Goal: Task Accomplishment & Management: Manage account settings

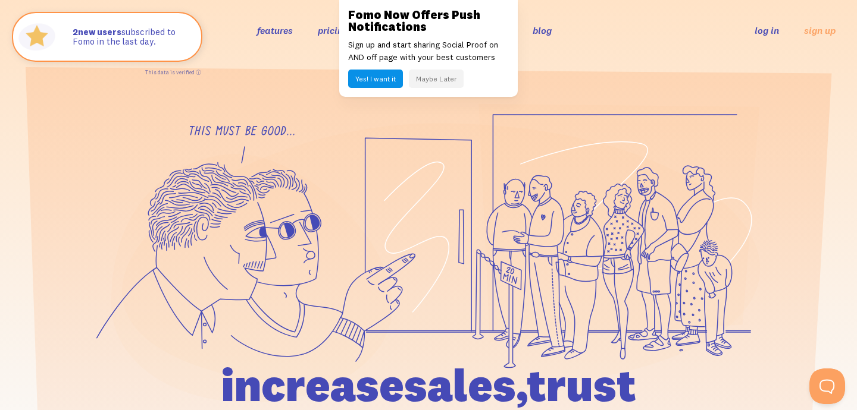
click at [761, 32] on link "log in" at bounding box center [766, 30] width 24 height 12
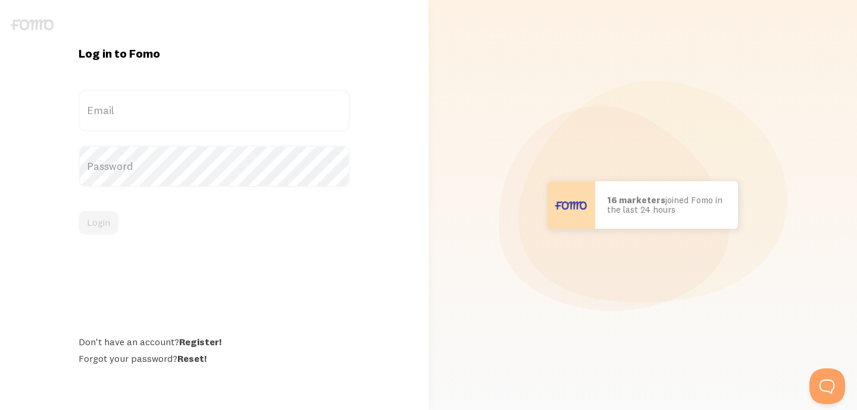
click at [167, 112] on label "Email" at bounding box center [214, 111] width 271 height 42
click at [167, 112] on input "Email" at bounding box center [214, 111] width 271 height 42
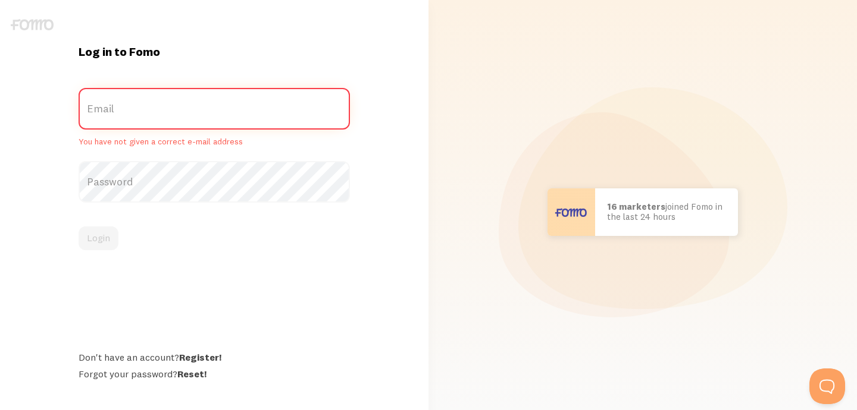
type input "[PERSON_NAME][EMAIL_ADDRESS][DOMAIN_NAME]"
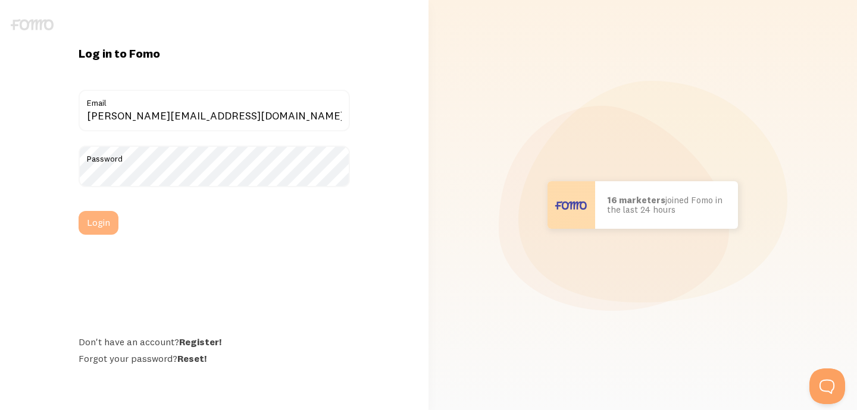
click at [99, 225] on button "Login" at bounding box center [99, 223] width 40 height 24
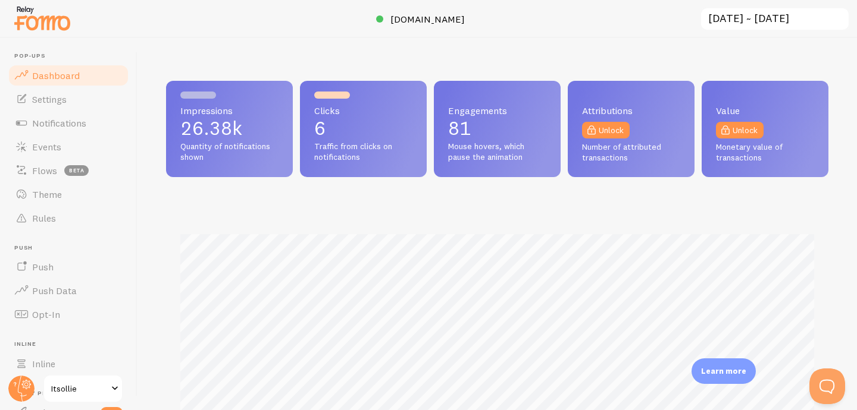
scroll to position [312, 662]
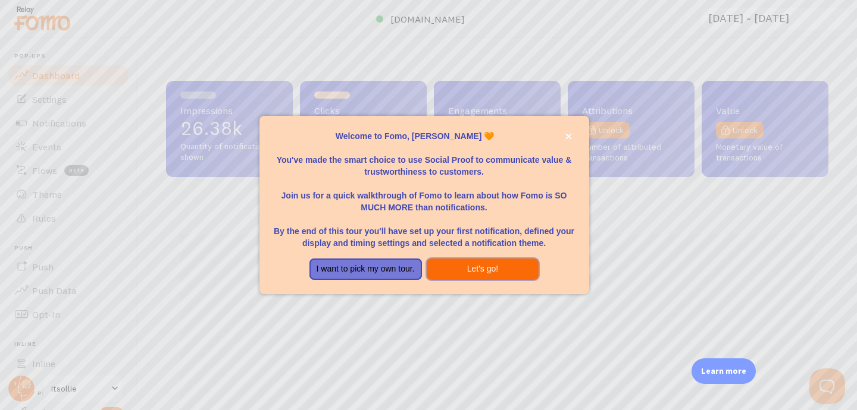
click at [494, 270] on button "Let's go!" at bounding box center [483, 269] width 112 height 21
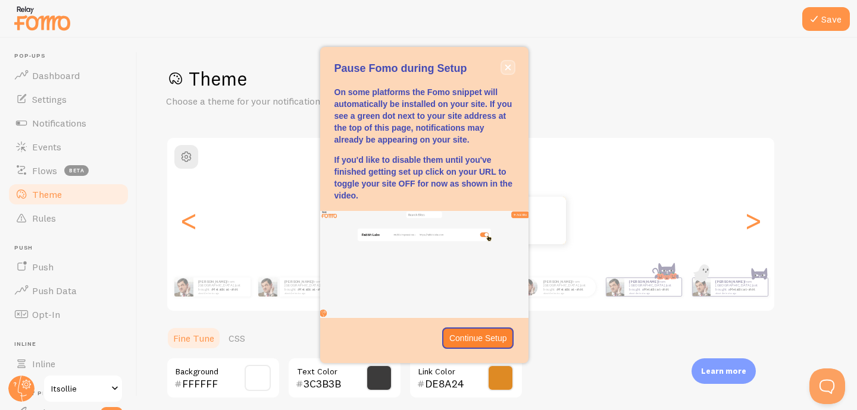
click at [506, 65] on icon "close," at bounding box center [507, 67] width 6 height 6
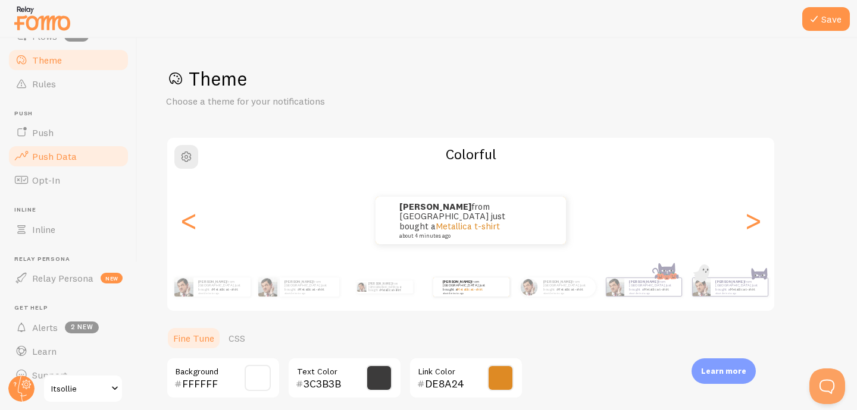
scroll to position [139, 0]
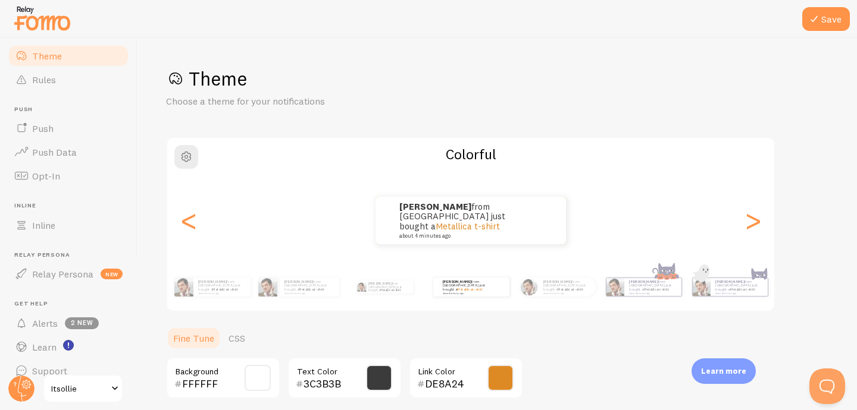
click at [76, 388] on span "Itsollie" at bounding box center [79, 389] width 57 height 14
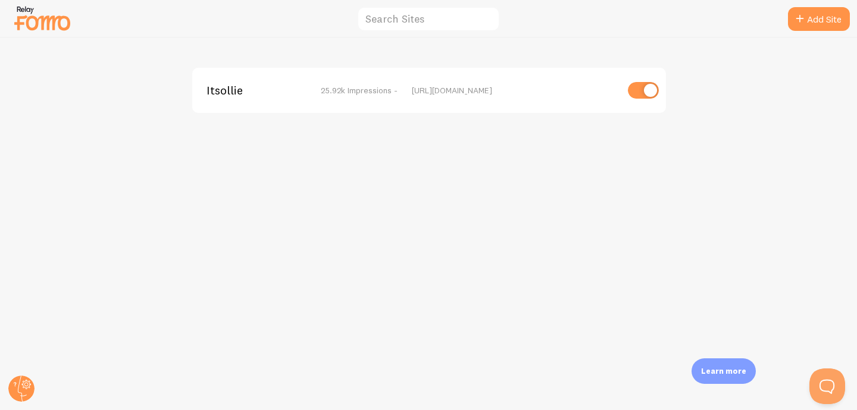
click at [220, 90] on span "Itsollie" at bounding box center [254, 90] width 96 height 11
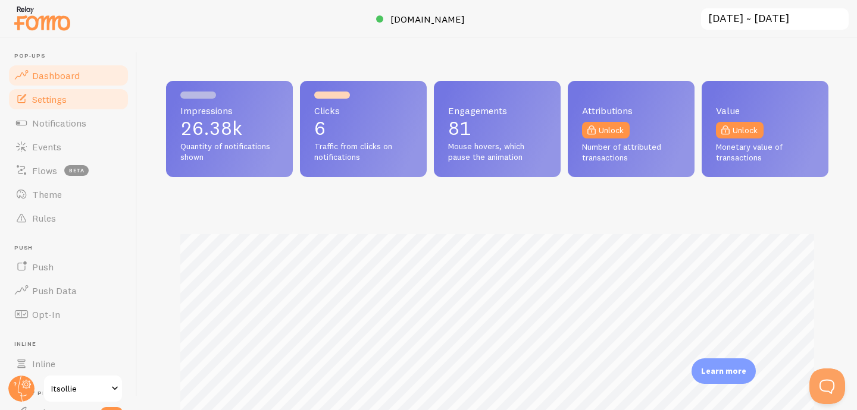
click at [54, 105] on link "Settings" at bounding box center [68, 99] width 123 height 24
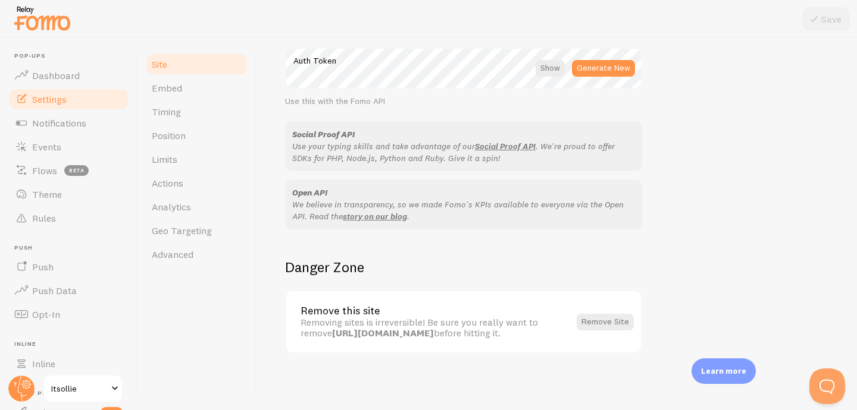
scroll to position [713, 0]
click at [162, 97] on link "Embed" at bounding box center [197, 88] width 104 height 24
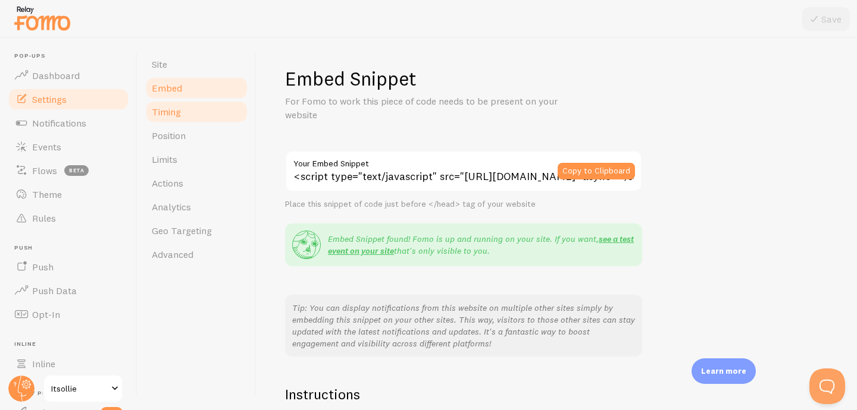
click at [168, 123] on link "Timing" at bounding box center [197, 112] width 104 height 24
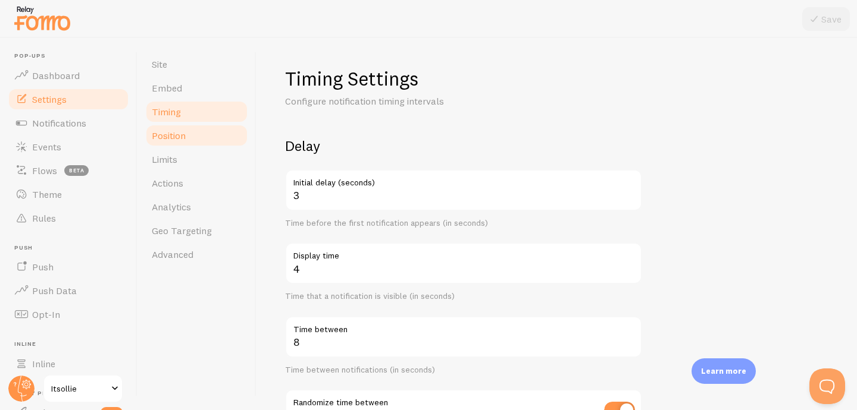
click at [168, 144] on link "Position" at bounding box center [197, 136] width 104 height 24
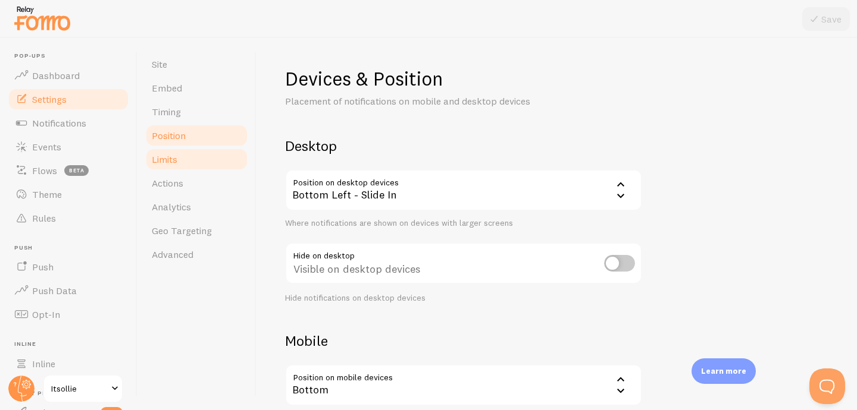
click at [170, 162] on span "Limits" at bounding box center [165, 159] width 26 height 12
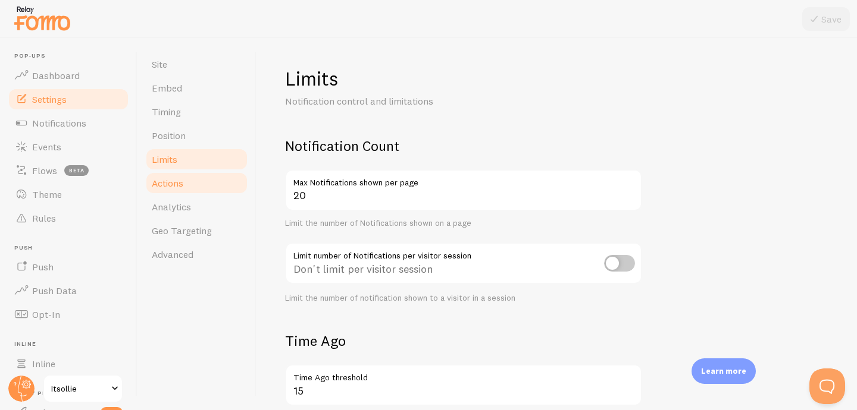
click at [176, 188] on span "Actions" at bounding box center [168, 183] width 32 height 12
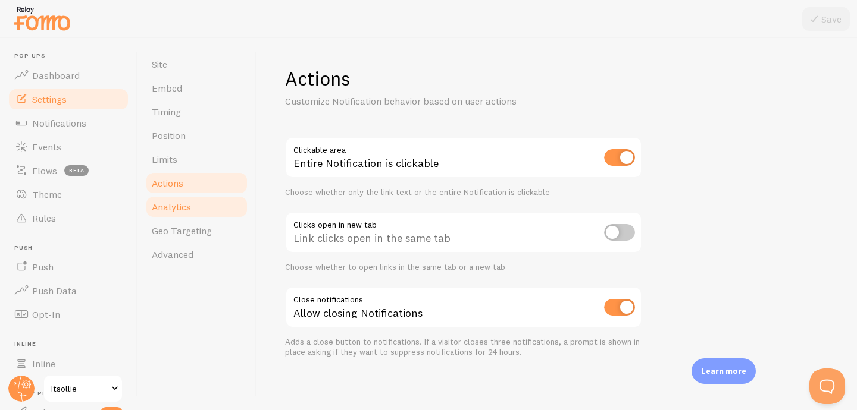
click at [176, 208] on span "Analytics" at bounding box center [171, 207] width 39 height 12
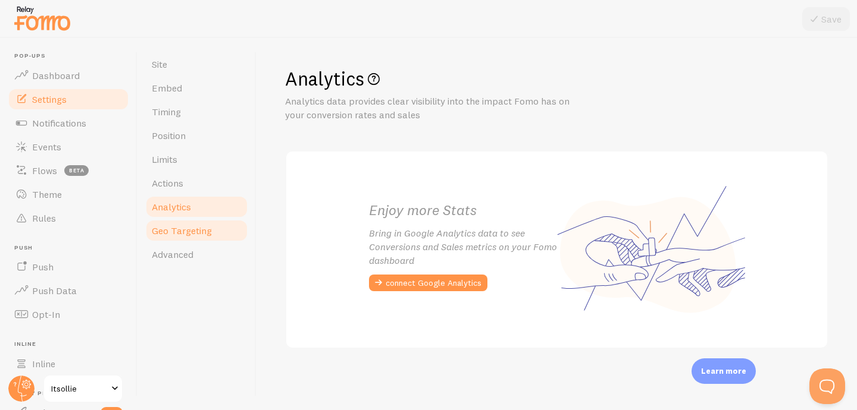
click at [178, 234] on span "Geo Targeting" at bounding box center [182, 231] width 60 height 12
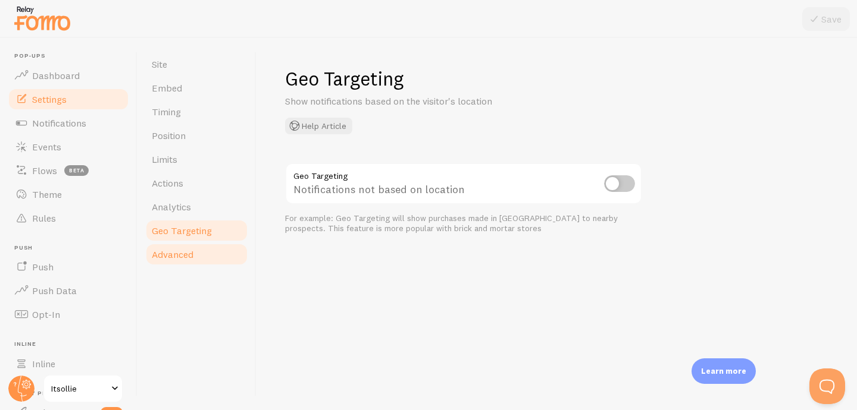
click at [179, 258] on span "Advanced" at bounding box center [173, 255] width 42 height 12
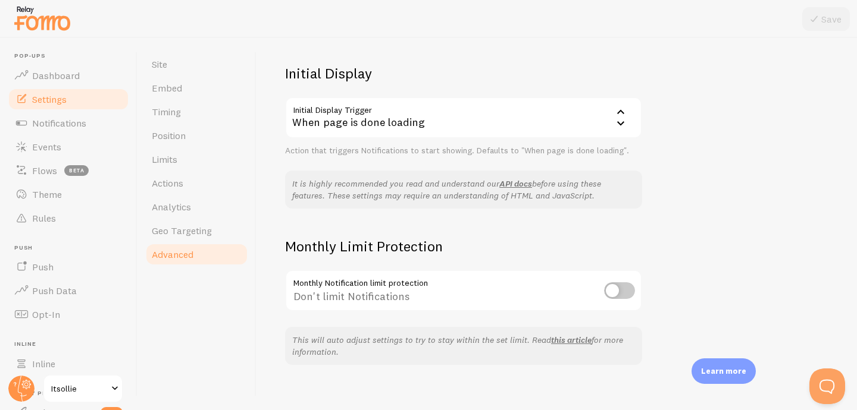
scroll to position [280, 0]
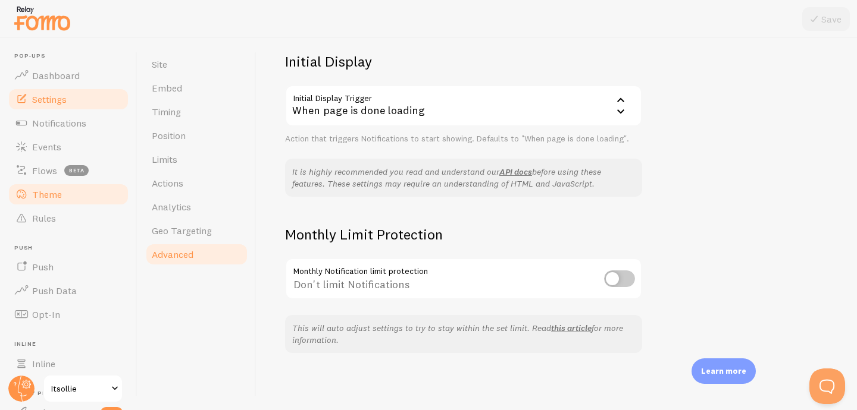
click at [69, 199] on link "Theme" at bounding box center [68, 195] width 123 height 24
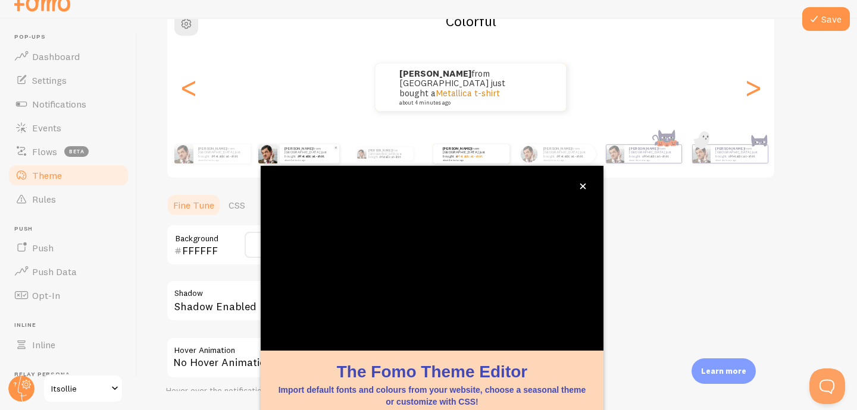
scroll to position [114, 0]
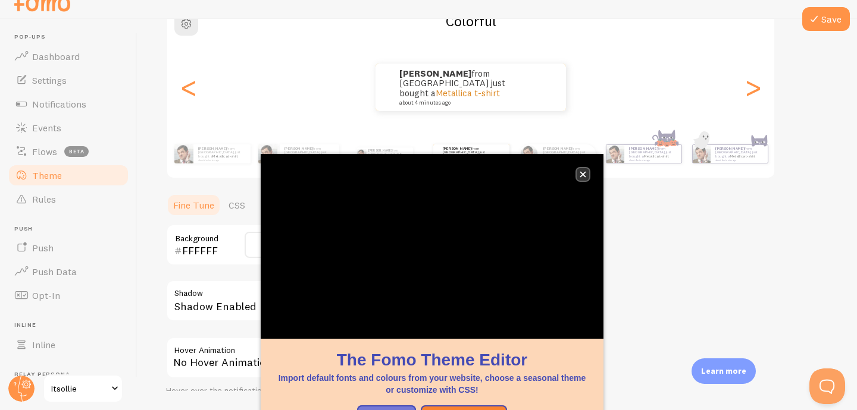
click at [582, 174] on icon "close," at bounding box center [582, 174] width 7 height 7
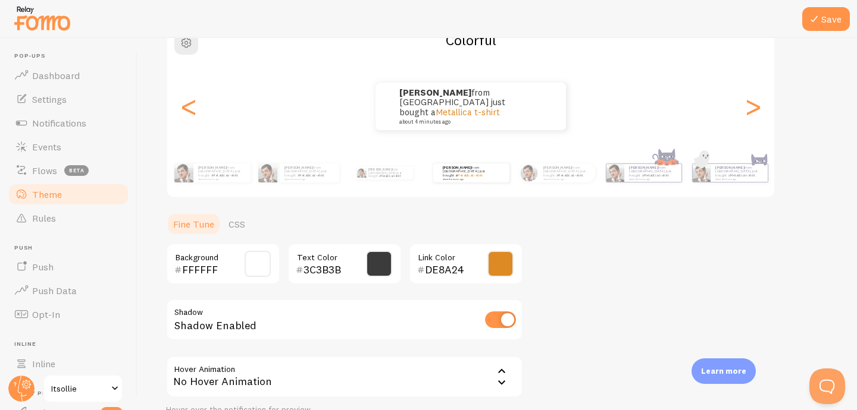
click at [498, 262] on span at bounding box center [500, 264] width 26 height 26
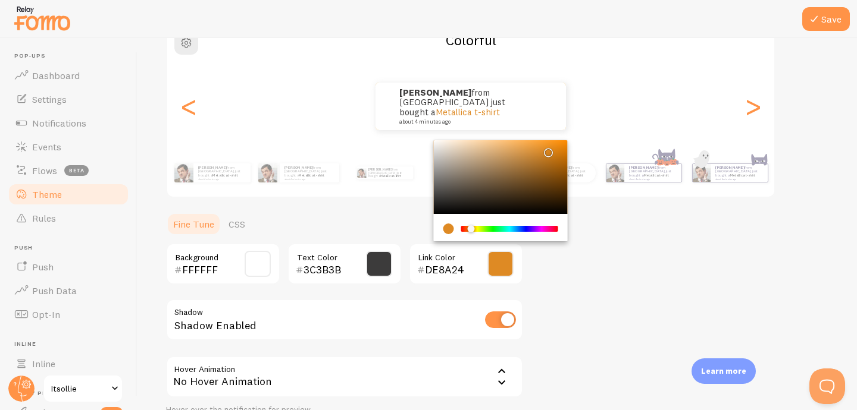
click at [446, 226] on div "current color is #DE8A24" at bounding box center [448, 229] width 11 height 11
click at [447, 231] on div "current color is #DE8A24" at bounding box center [448, 229] width 11 height 11
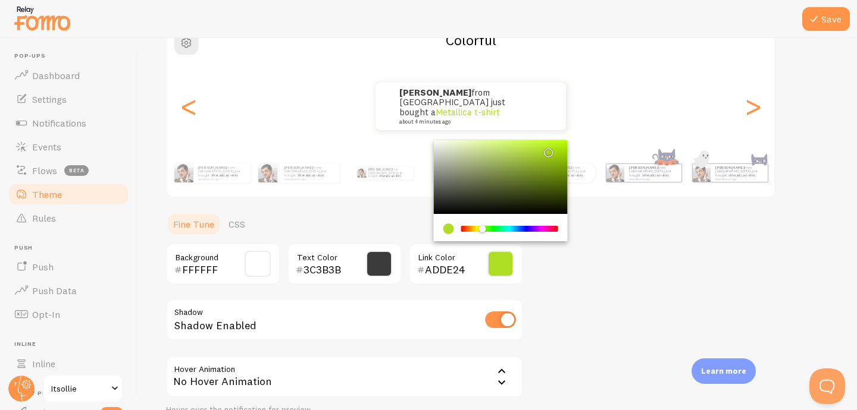
drag, startPoint x: 471, startPoint y: 228, endPoint x: 482, endPoint y: 230, distance: 10.9
click at [482, 230] on div "Chrome color picker" at bounding box center [481, 228] width 7 height 7
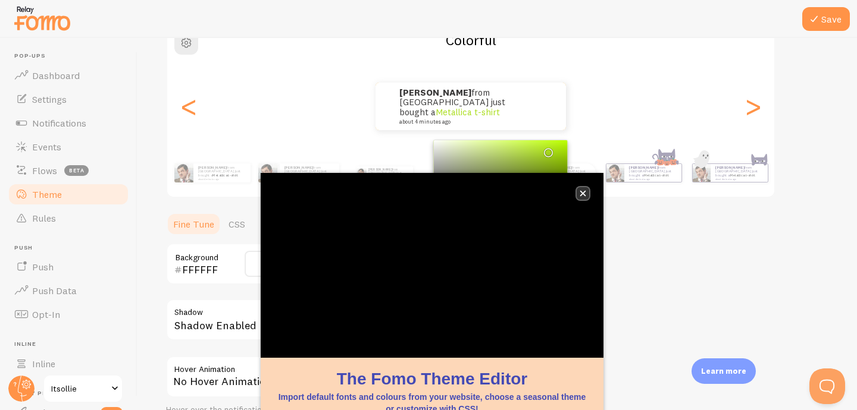
click at [583, 193] on icon "close," at bounding box center [583, 194] width 6 height 6
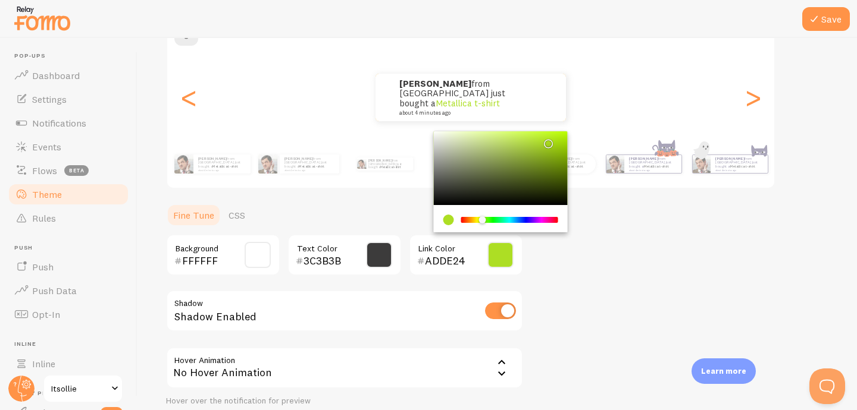
scroll to position [111, 0]
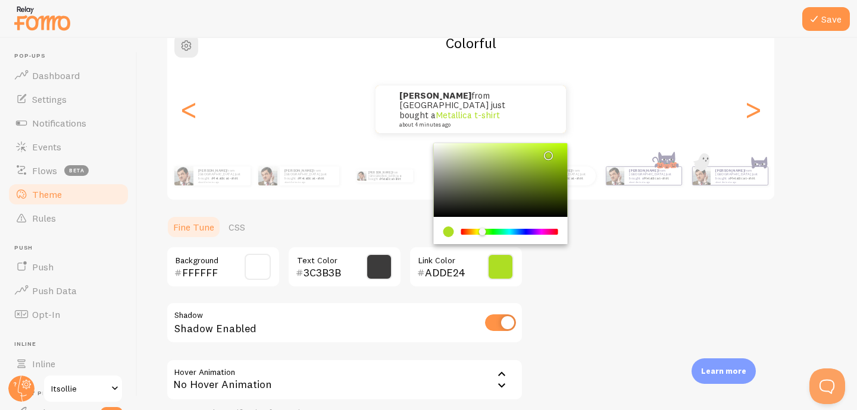
click at [253, 254] on span at bounding box center [257, 267] width 26 height 26
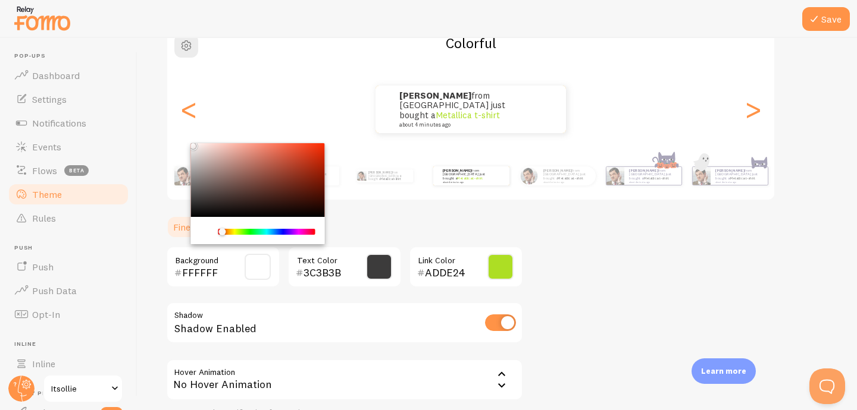
drag, startPoint x: 219, startPoint y: 231, endPoint x: 200, endPoint y: 234, distance: 18.8
click at [200, 234] on div "Chrome color picker" at bounding box center [257, 232] width 115 height 11
click at [393, 214] on div "Theme Choose a theme for your notifications Colorful Rithika from Singapore jus…" at bounding box center [497, 209] width 662 height 509
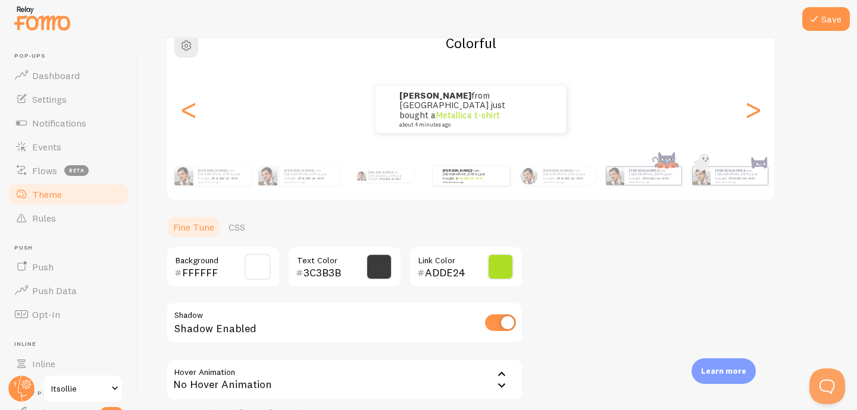
click at [204, 271] on input "FFFFFF" at bounding box center [206, 273] width 48 height 14
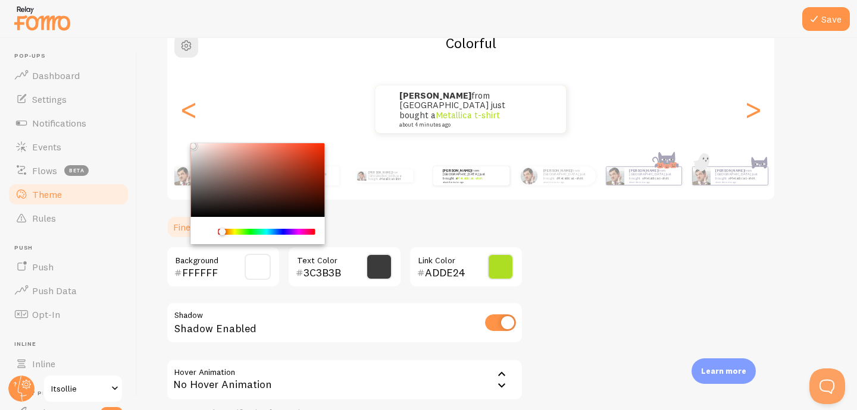
click at [446, 275] on input "ADDE24" at bounding box center [449, 273] width 48 height 14
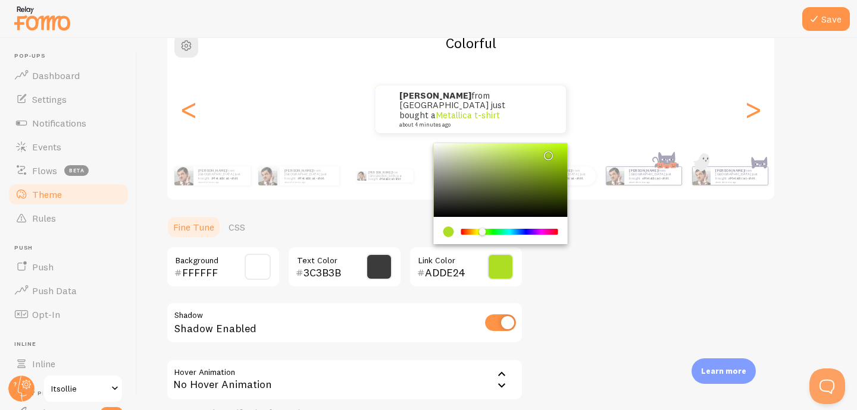
click at [446, 275] on input "ADDE24" at bounding box center [449, 273] width 48 height 14
type input "AFD100"
click at [541, 290] on div "Theme Choose a theme for your notifications Colorful Rithika from Singapore jus…" at bounding box center [497, 209] width 662 height 509
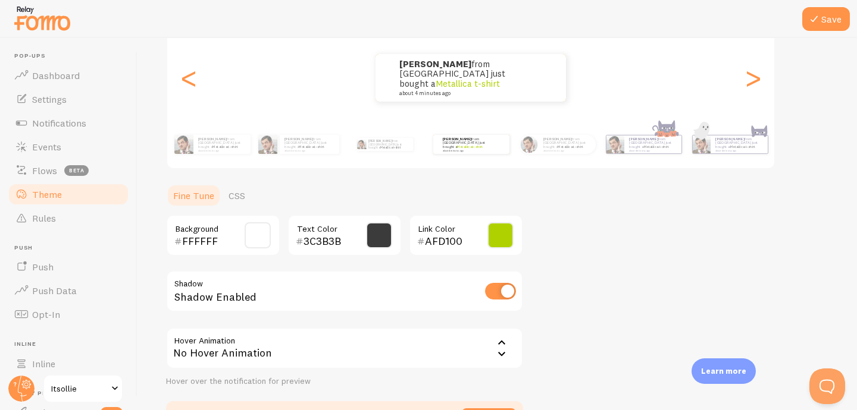
scroll to position [145, 0]
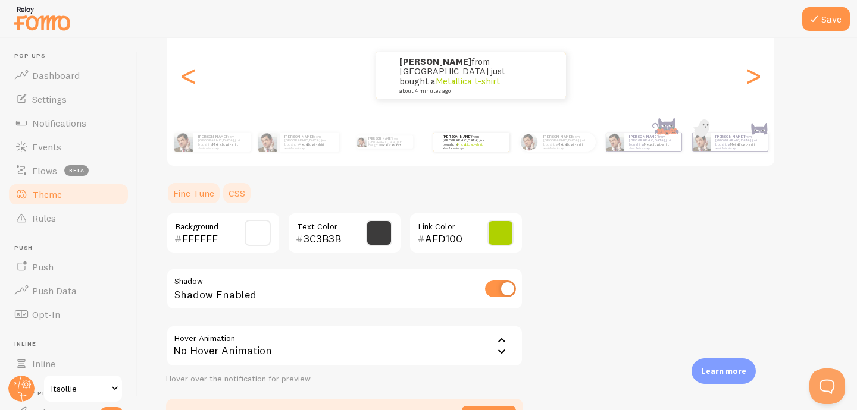
click at [225, 195] on link "CSS" at bounding box center [236, 193] width 31 height 24
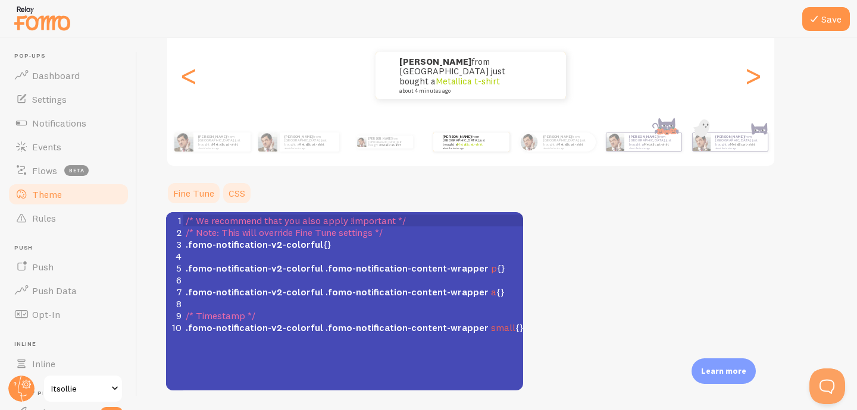
click at [192, 192] on link "Fine Tune" at bounding box center [193, 193] width 55 height 24
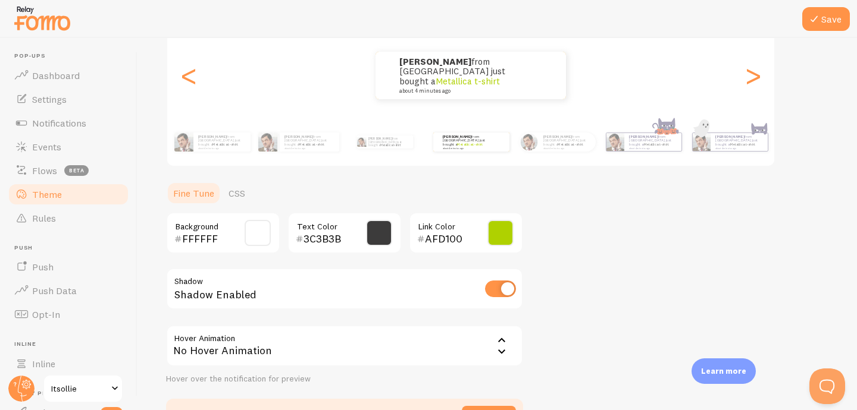
click at [243, 294] on div "Shadow Enabled" at bounding box center [344, 289] width 357 height 43
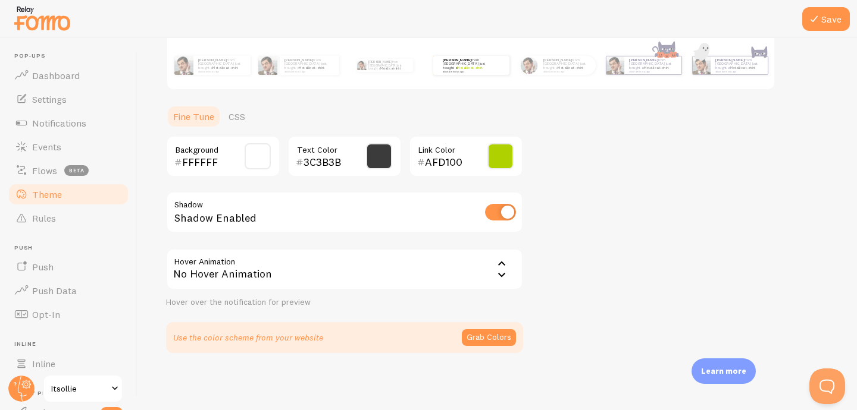
click at [498, 211] on input "checkbox" at bounding box center [500, 212] width 31 height 17
click at [513, 213] on input "checkbox" at bounding box center [500, 212] width 31 height 17
checkbox input "true"
click at [491, 337] on button "Grab Colors" at bounding box center [489, 338] width 54 height 17
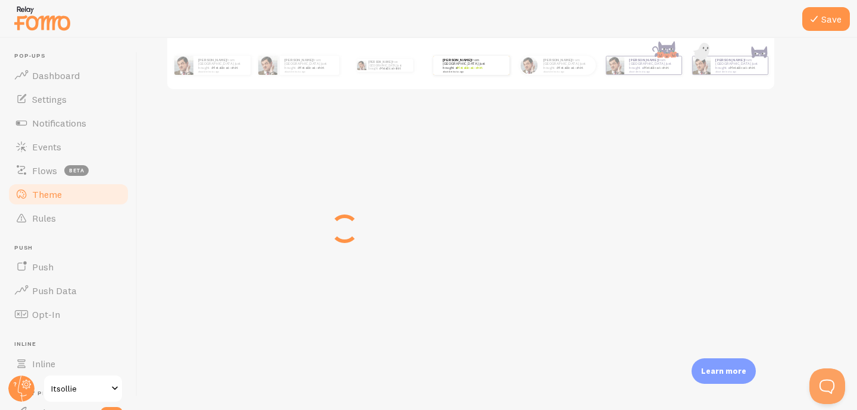
scroll to position [217, 0]
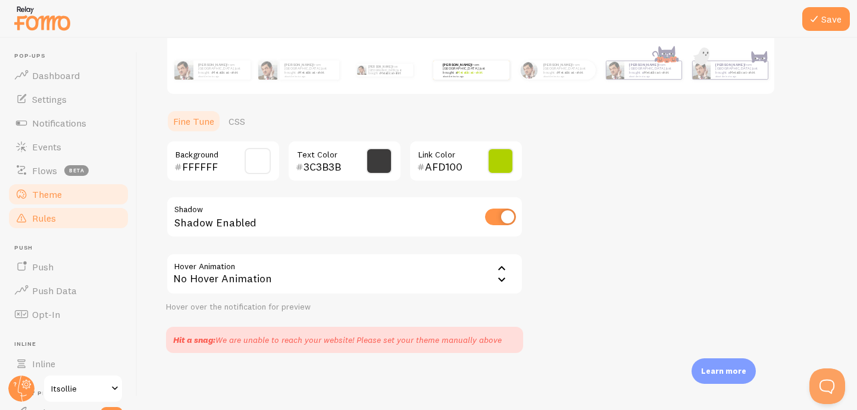
click at [43, 217] on span "Rules" at bounding box center [44, 218] width 24 height 12
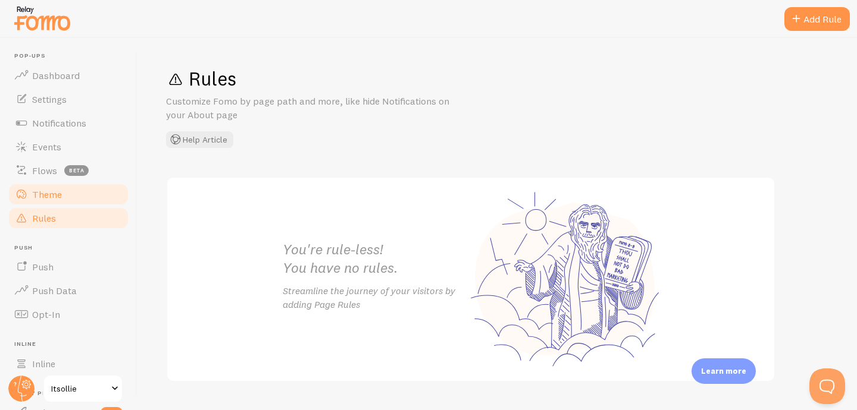
click at [48, 190] on span "Theme" at bounding box center [47, 195] width 30 height 12
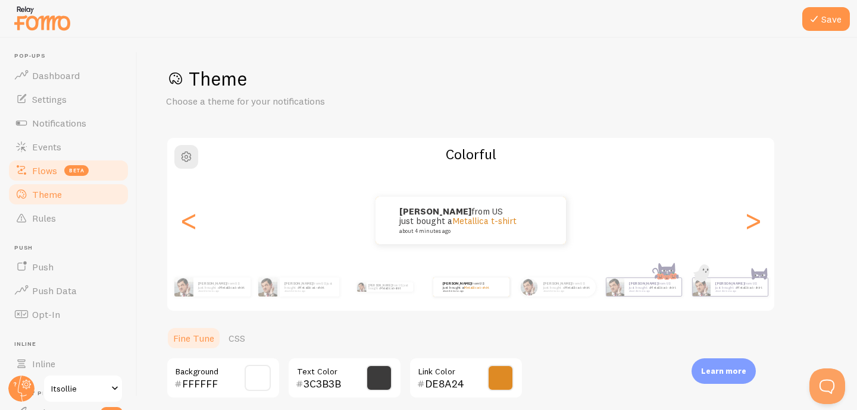
click at [45, 165] on span "Flows" at bounding box center [44, 171] width 25 height 12
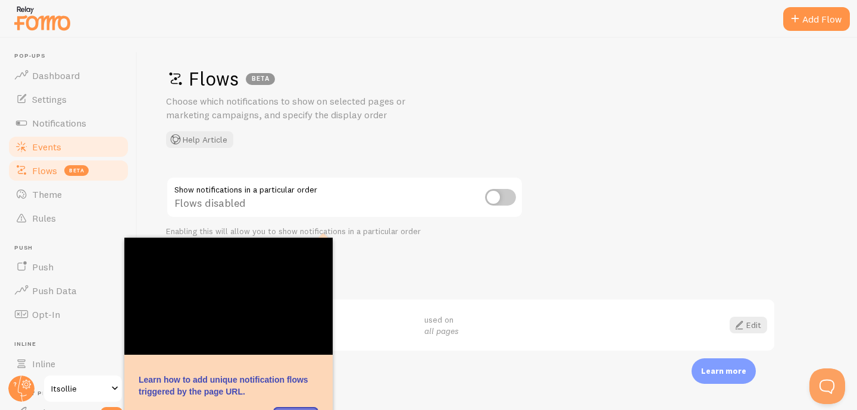
click at [45, 143] on span "Events" at bounding box center [46, 147] width 29 height 12
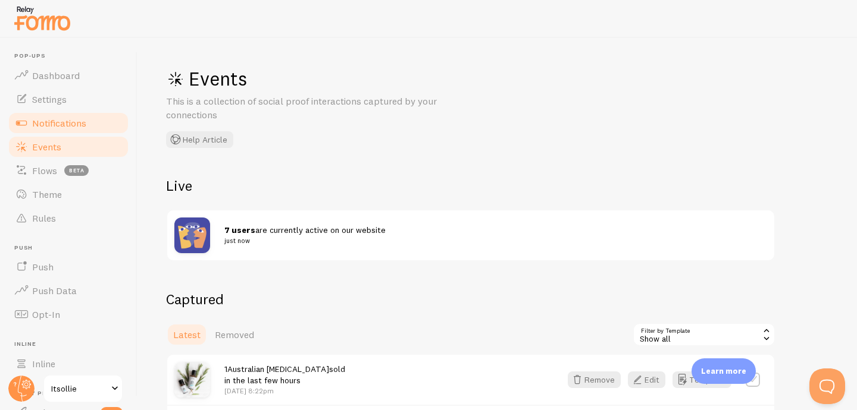
click at [45, 128] on link "Notifications" at bounding box center [68, 123] width 123 height 24
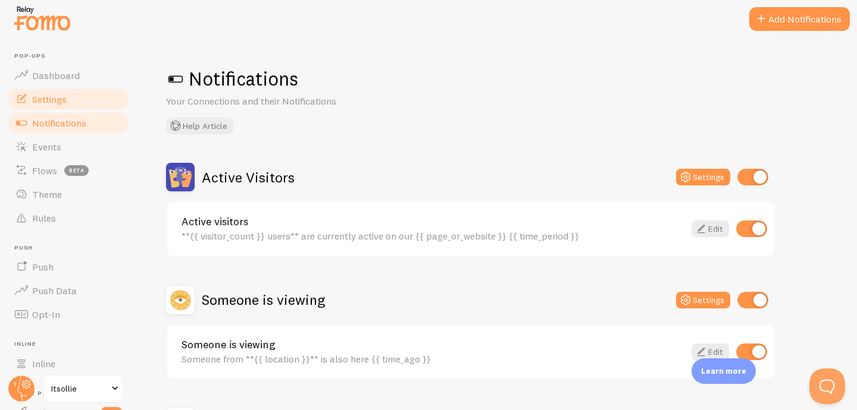
click at [56, 101] on span "Settings" at bounding box center [49, 99] width 35 height 12
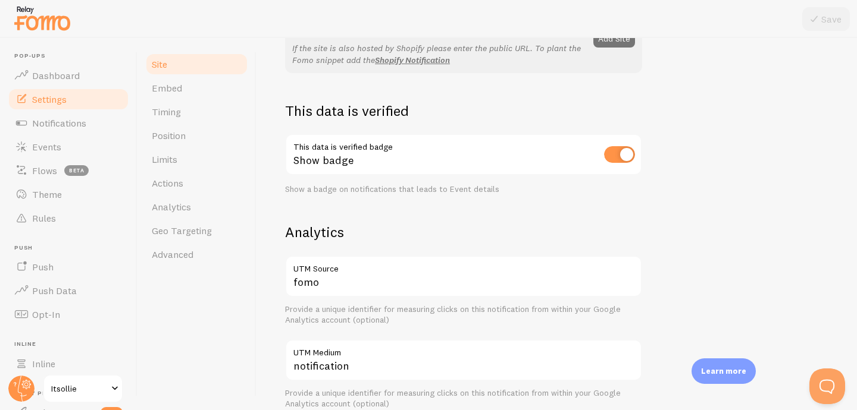
scroll to position [314, 0]
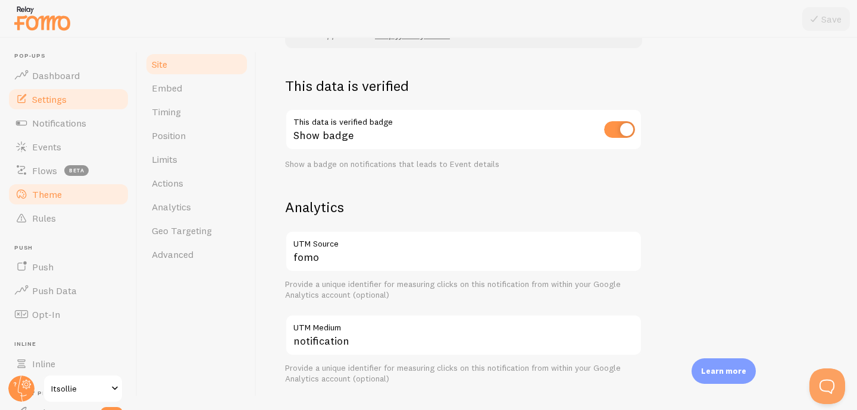
click at [45, 195] on span "Theme" at bounding box center [47, 195] width 30 height 12
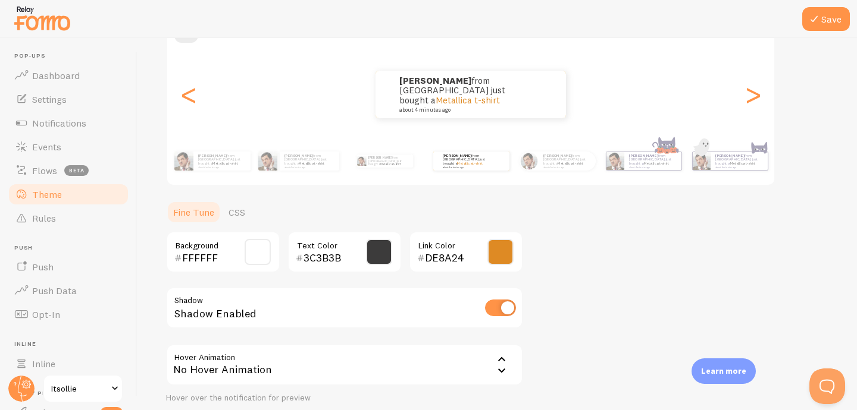
scroll to position [42, 0]
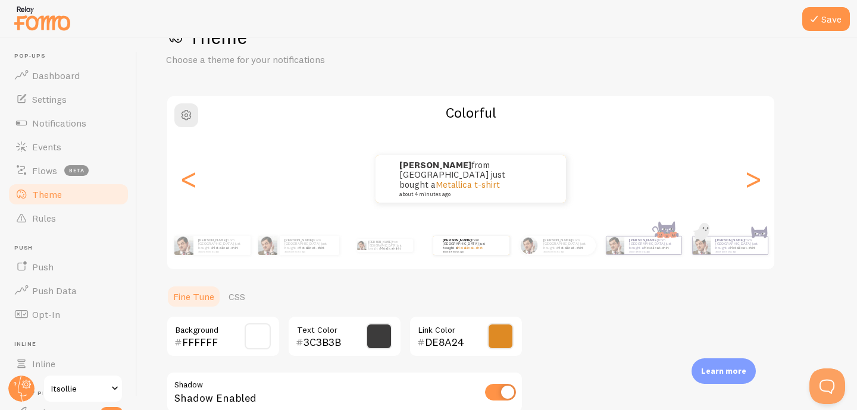
click at [494, 334] on span at bounding box center [500, 337] width 26 height 26
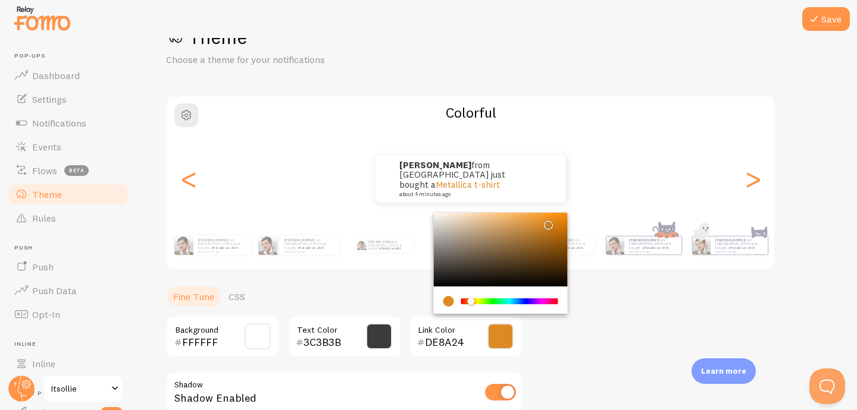
click at [446, 344] on input "DE8A24" at bounding box center [449, 343] width 48 height 14
type input "AFD100"
click at [553, 347] on div "Theme Choose a theme for your notifications Colorful Rithika from Singapore jus…" at bounding box center [497, 279] width 662 height 509
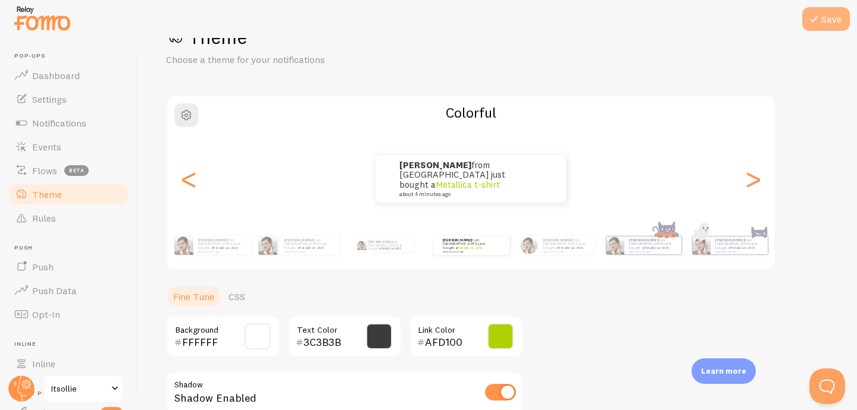
click at [821, 19] on button "Save" at bounding box center [826, 19] width 48 height 24
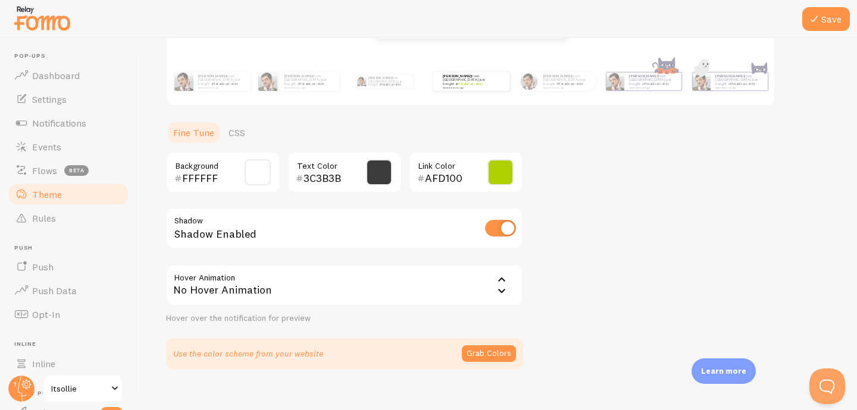
scroll to position [222, 0]
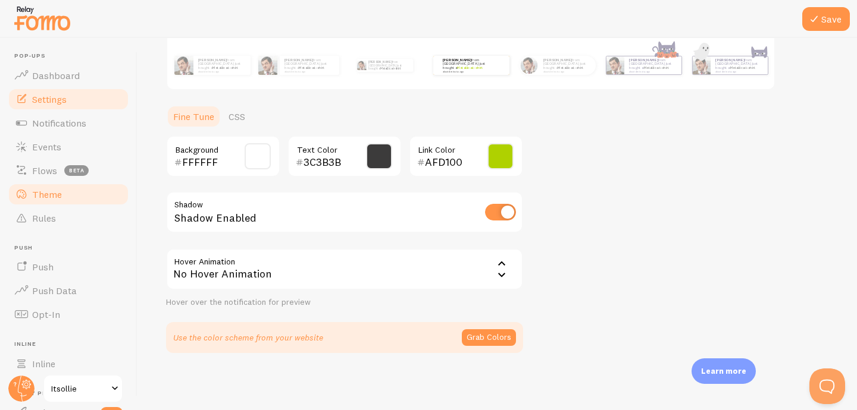
click at [53, 98] on span "Settings" at bounding box center [49, 99] width 35 height 12
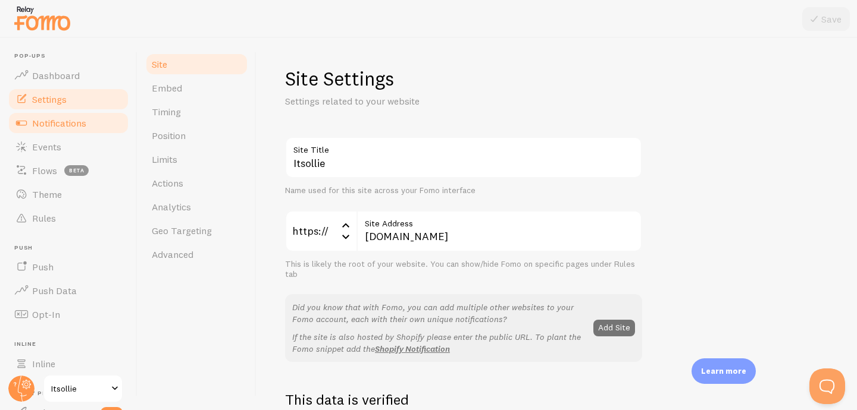
click at [43, 121] on span "Notifications" at bounding box center [59, 123] width 54 height 12
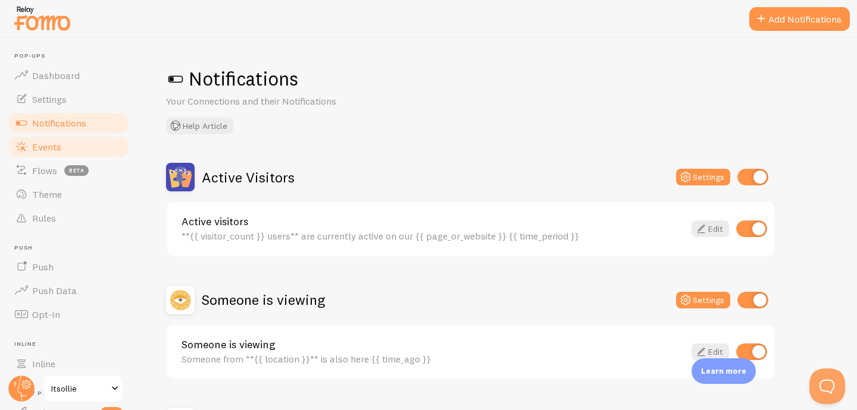
click at [42, 156] on link "Events" at bounding box center [68, 147] width 123 height 24
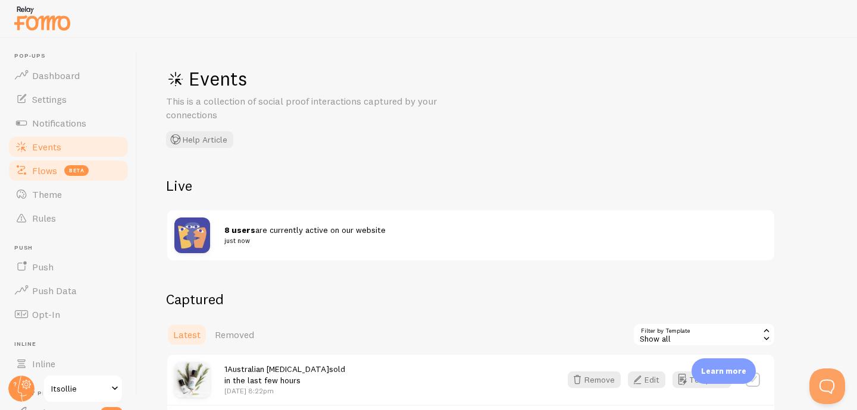
click at [45, 172] on span "Flows" at bounding box center [44, 171] width 25 height 12
